Goal: Find specific page/section: Find specific page/section

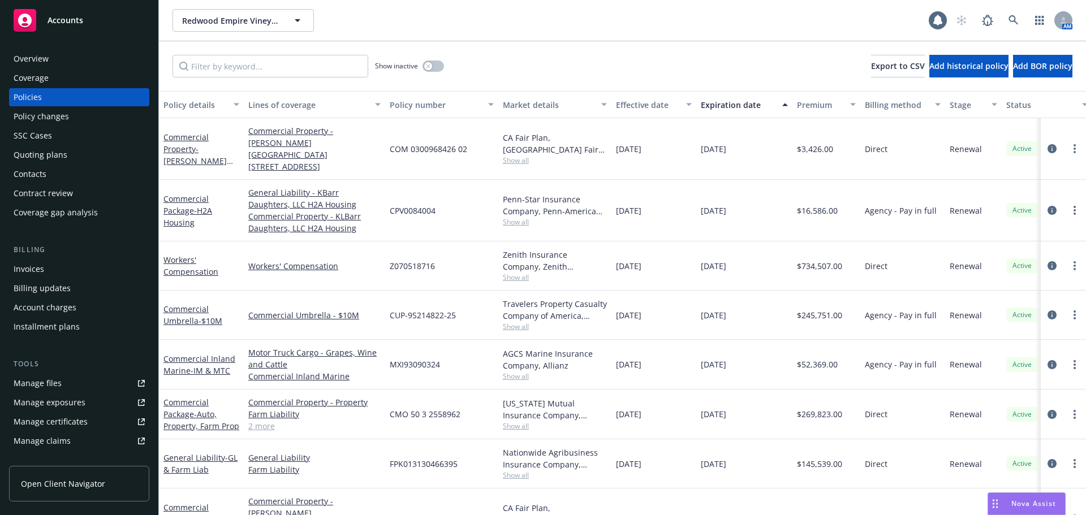
click at [692, 19] on div "Redwood Empire Vineyard Management, Inc. Redwood Empire Vineyard Management, In…" at bounding box center [551, 20] width 756 height 23
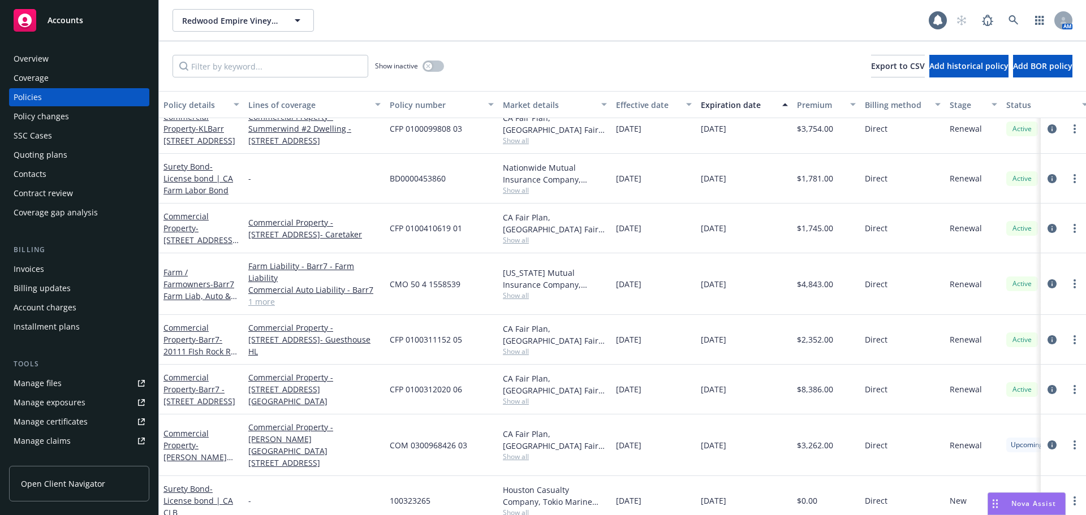
click at [306, 500] on div "-" at bounding box center [314, 501] width 141 height 50
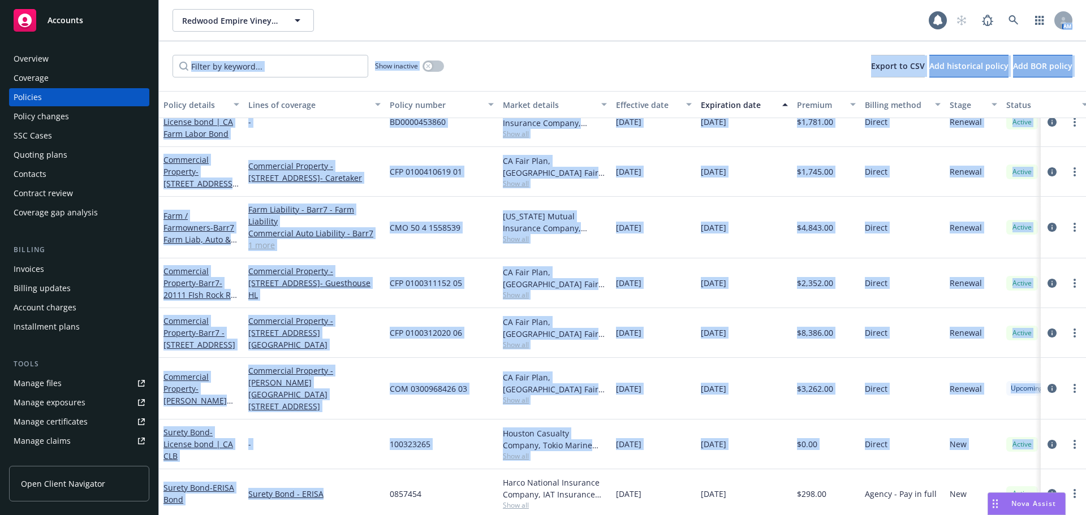
drag, startPoint x: 328, startPoint y: 498, endPoint x: 847, endPoint y: -68, distance: 768.4
click at [847, 0] on html "Accounts Overview Coverage Policies Policy changes SSC Cases Quoting plans Cont…" at bounding box center [543, 257] width 1086 height 515
